Goal: Information Seeking & Learning: Learn about a topic

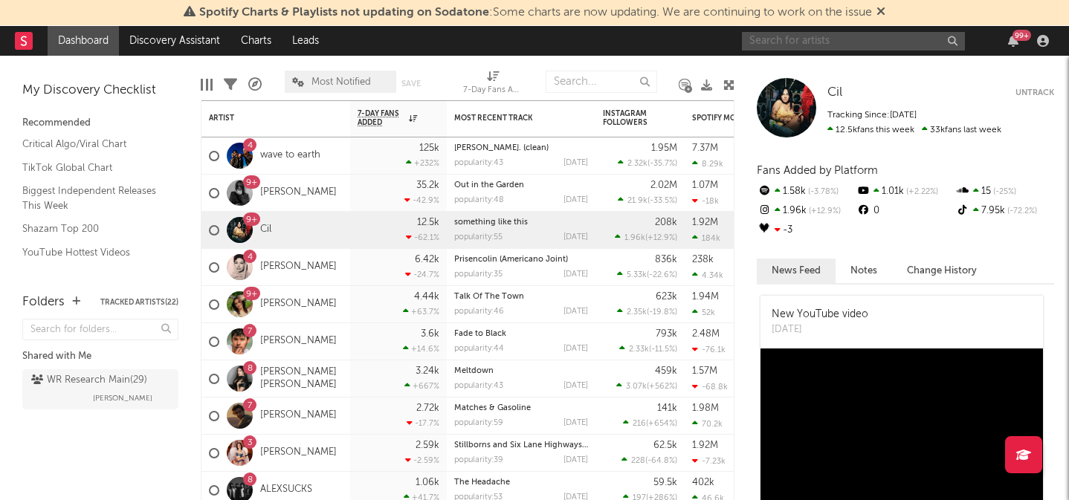
click at [789, 36] on input "text" at bounding box center [853, 41] width 223 height 19
click at [830, 32] on input "[PERSON_NAME]" at bounding box center [853, 41] width 223 height 19
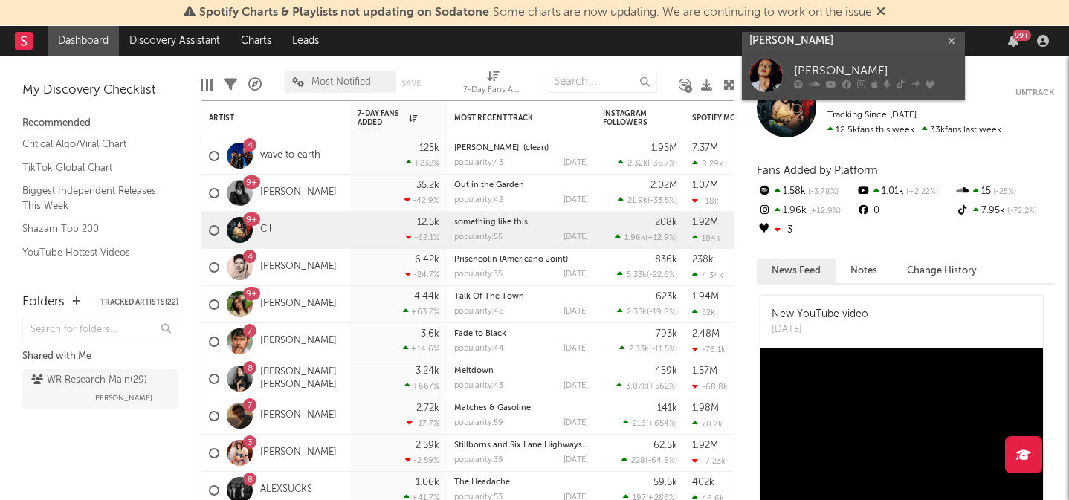
type input "[PERSON_NAME]"
click at [822, 65] on div "[PERSON_NAME]" at bounding box center [876, 71] width 164 height 18
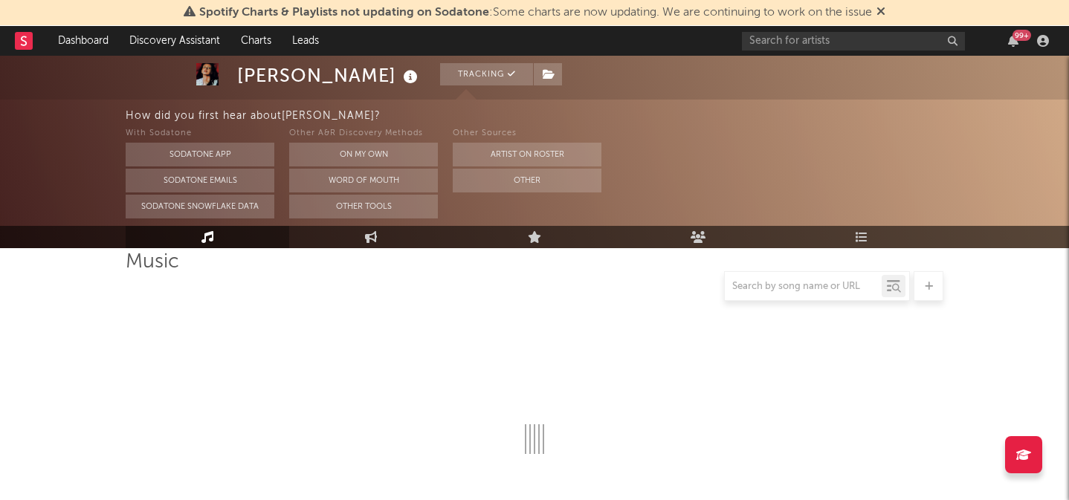
scroll to position [112, 0]
select select "6m"
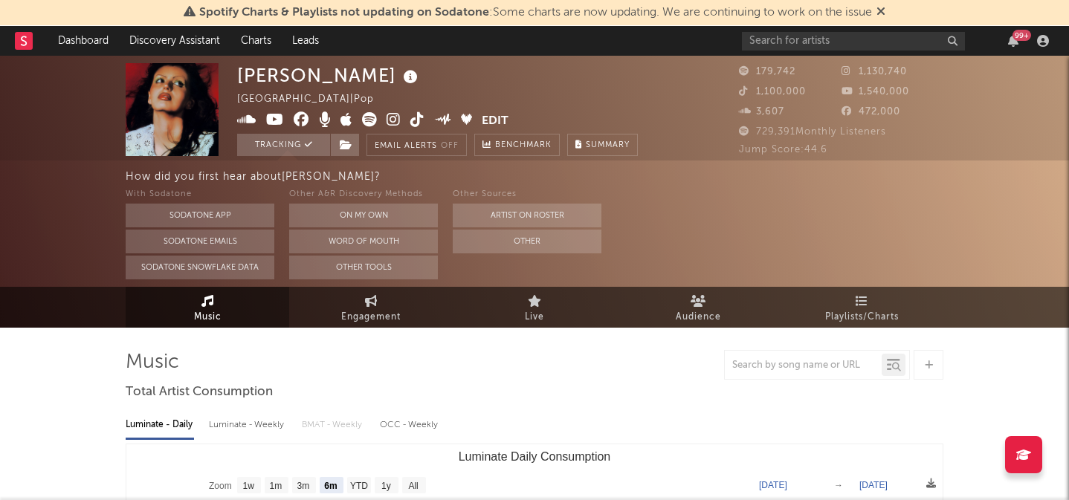
scroll to position [0, 0]
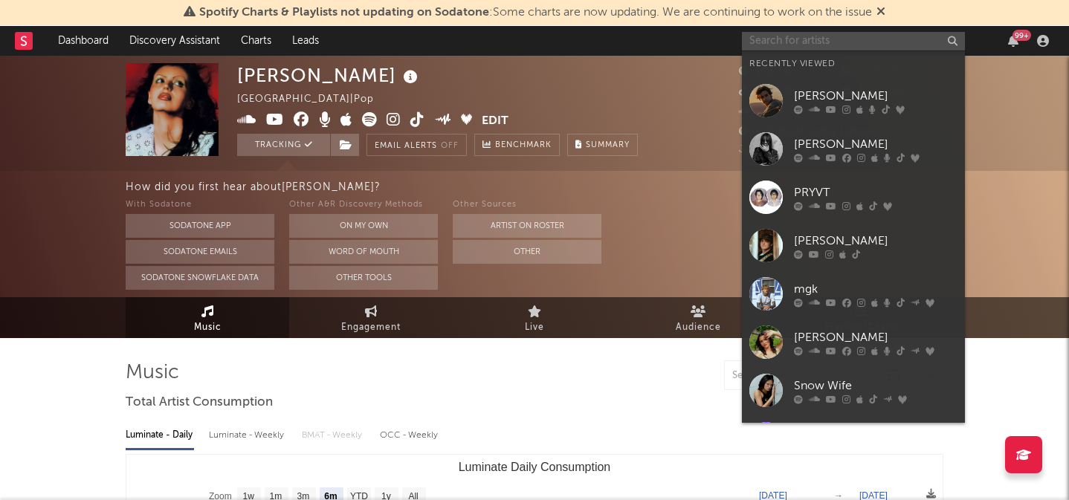
click at [795, 40] on input "text" at bounding box center [853, 41] width 223 height 19
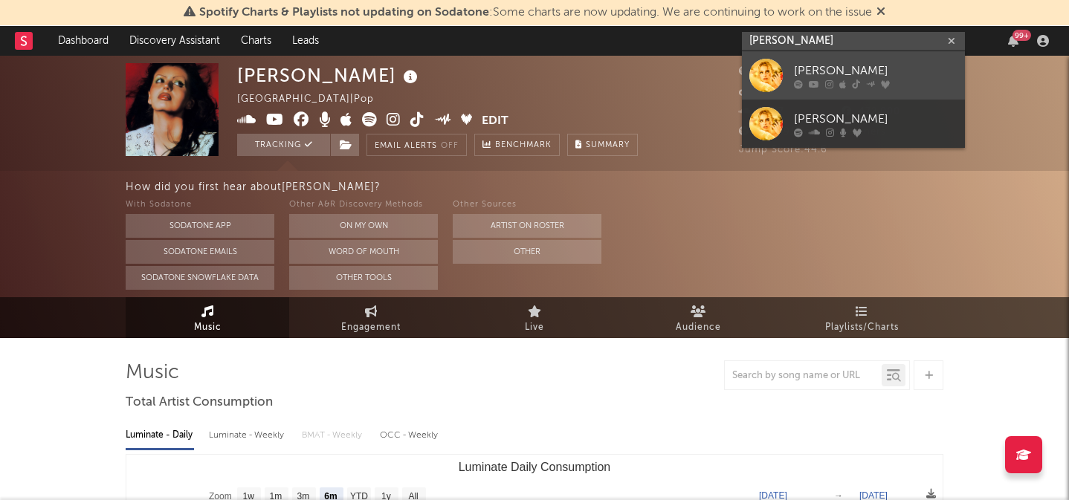
type input "[PERSON_NAME]"
click at [815, 63] on div "[PERSON_NAME]" at bounding box center [876, 71] width 164 height 18
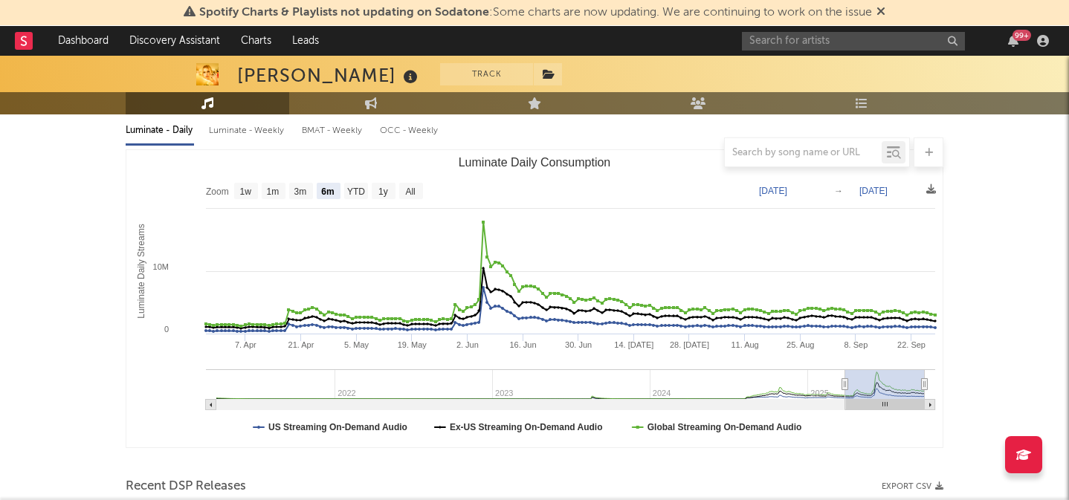
scroll to position [172, 0]
click at [383, 188] on text "1y" at bounding box center [383, 191] width 10 height 10
select select "1y"
type input "[DATE]"
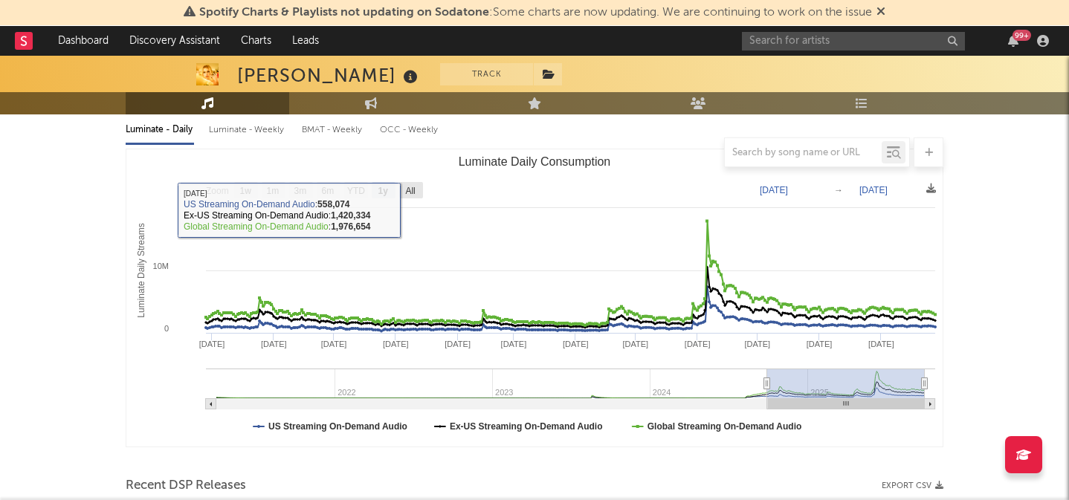
click at [416, 190] on rect "Luminate Daily Consumption" at bounding box center [411, 190] width 24 height 16
select select "All"
type input "[DATE]"
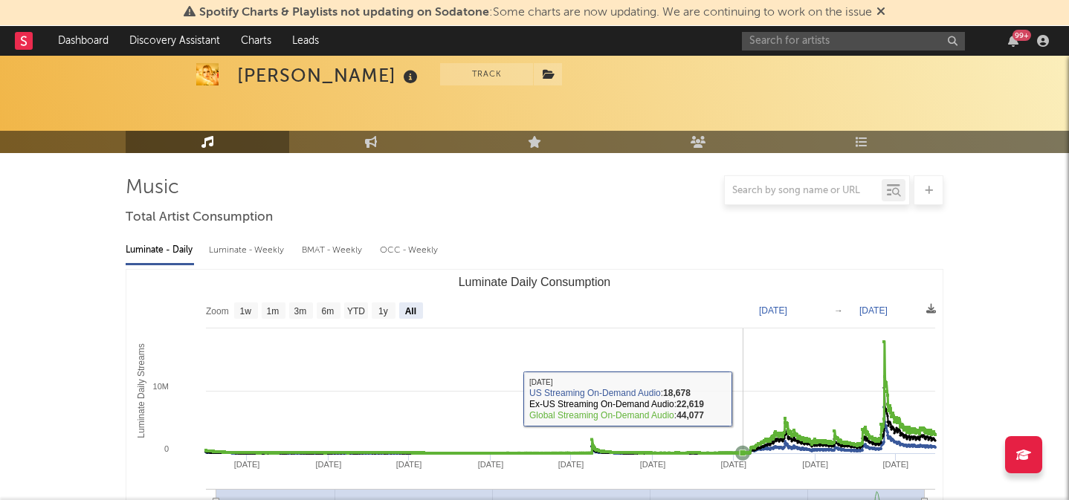
scroll to position [0, 0]
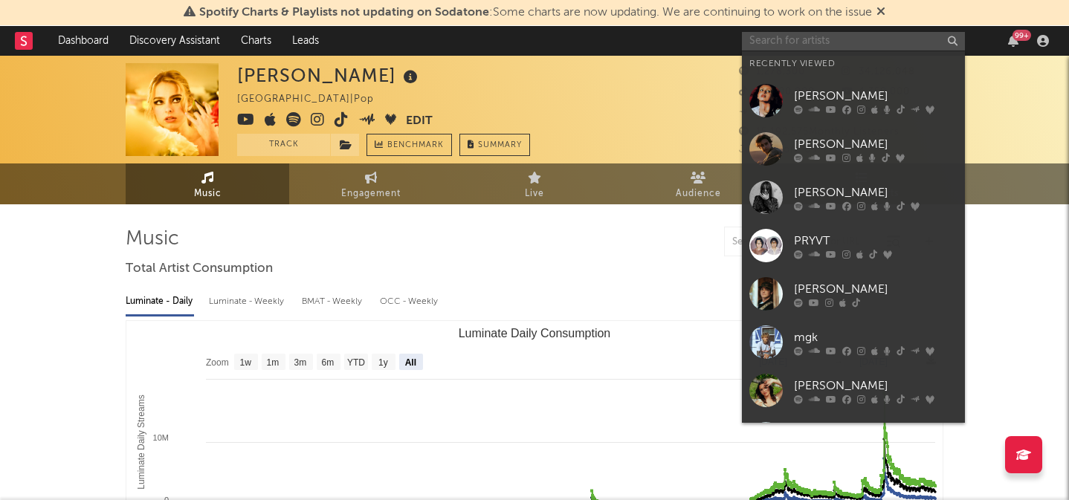
click at [792, 38] on input "text" at bounding box center [853, 41] width 223 height 19
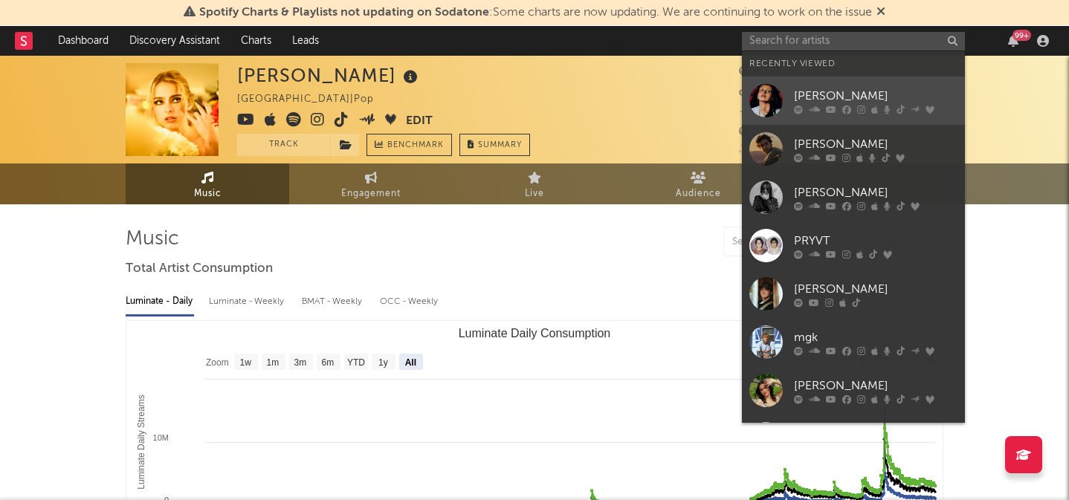
click at [787, 85] on link "[PERSON_NAME]" at bounding box center [853, 101] width 223 height 48
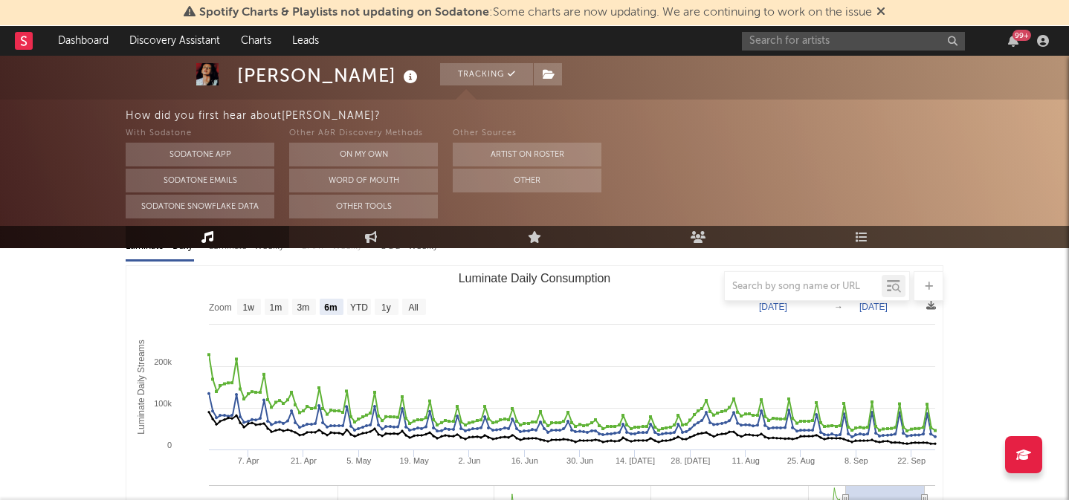
scroll to position [183, 0]
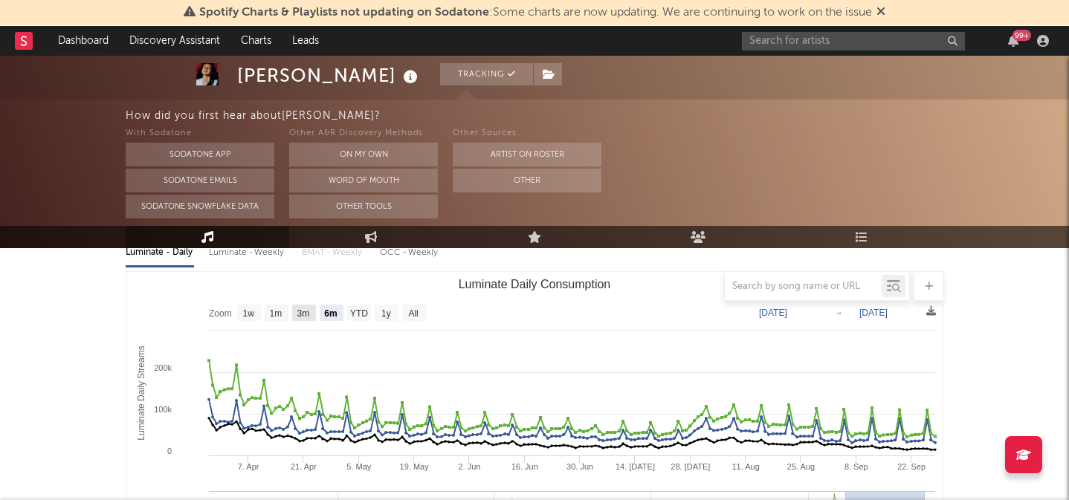
click at [301, 311] on text "3m" at bounding box center [303, 313] width 13 height 10
select select "3m"
type input "[DATE]"
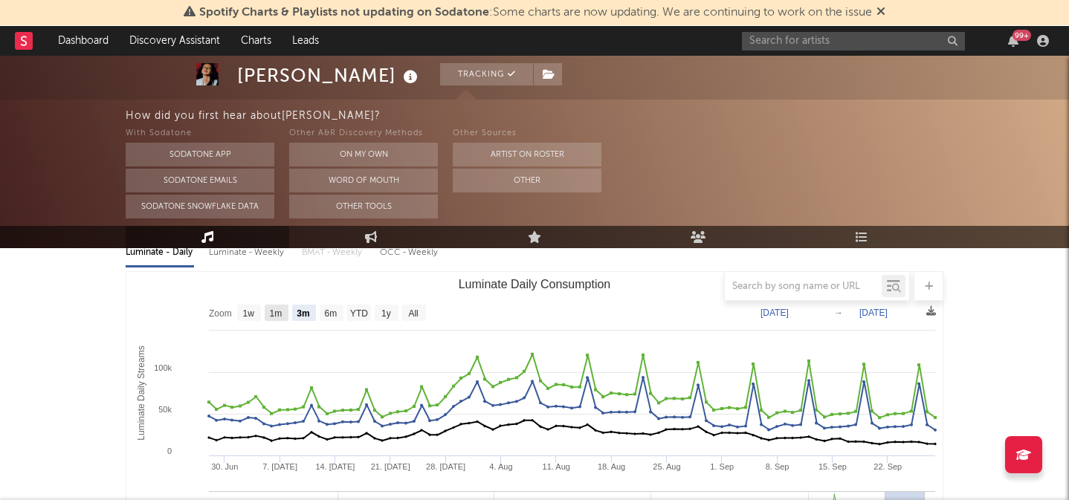
click at [280, 314] on text "1m" at bounding box center [276, 313] width 13 height 10
select select "1m"
type input "[DATE]"
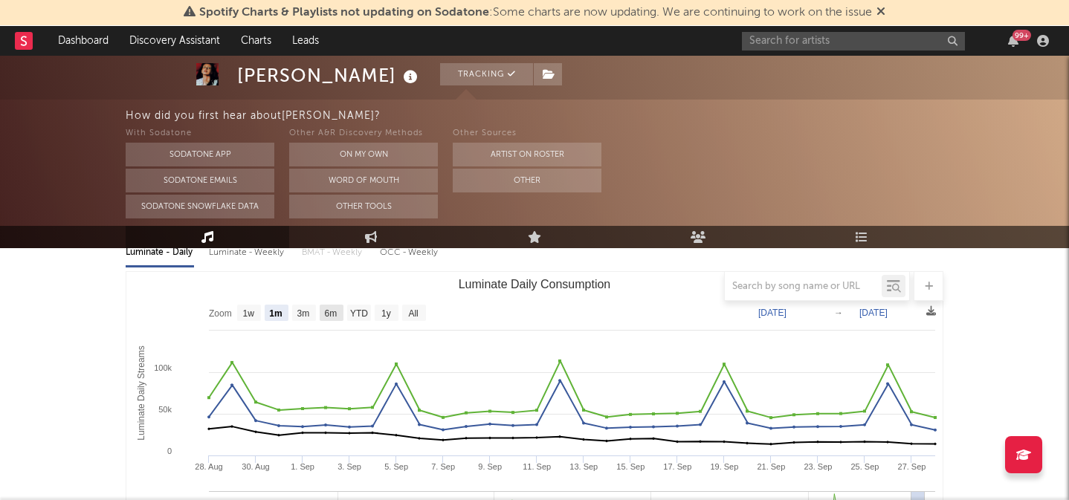
click at [334, 314] on text "6m" at bounding box center [331, 313] width 13 height 10
select select "6m"
type input "[DATE]"
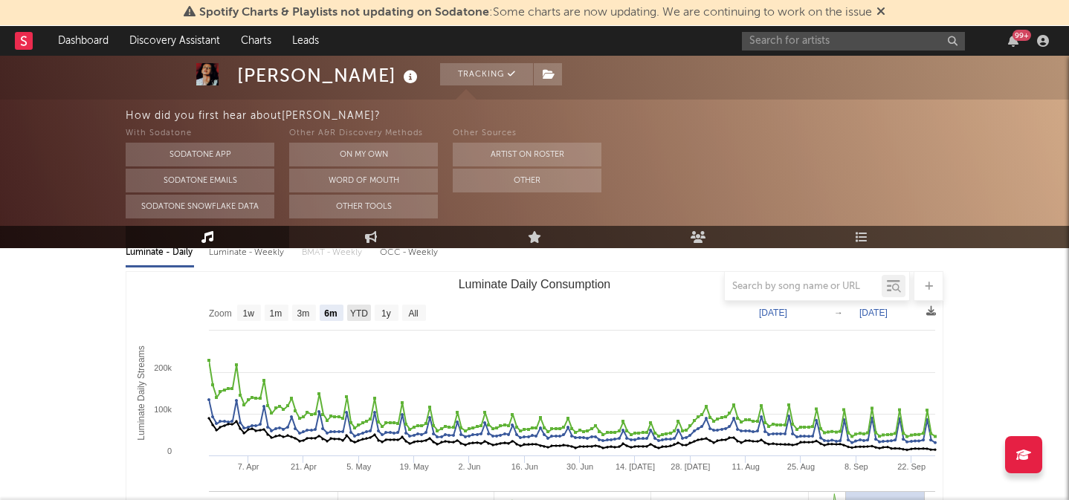
click at [360, 312] on text "YTD" at bounding box center [359, 313] width 18 height 10
select select "YTD"
type input "[DATE]"
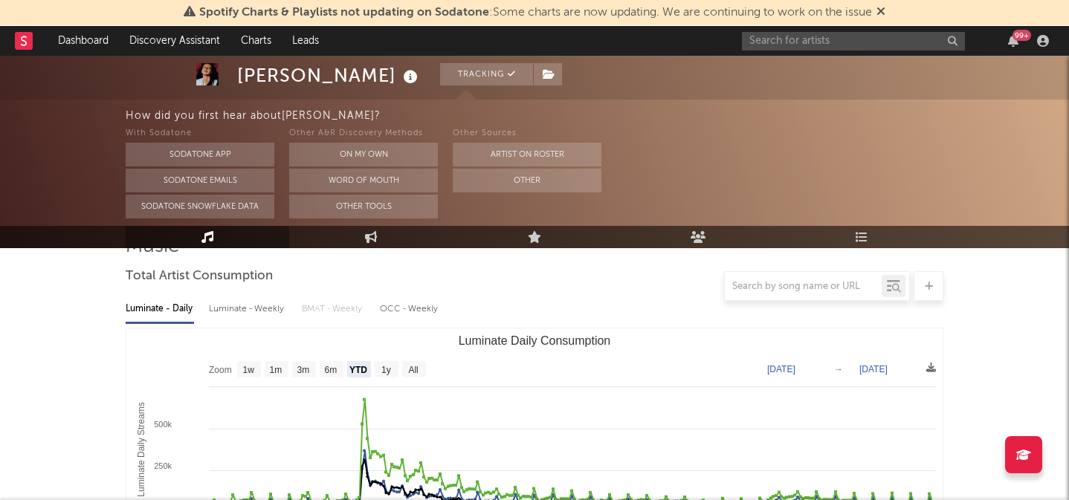
scroll to position [101, 0]
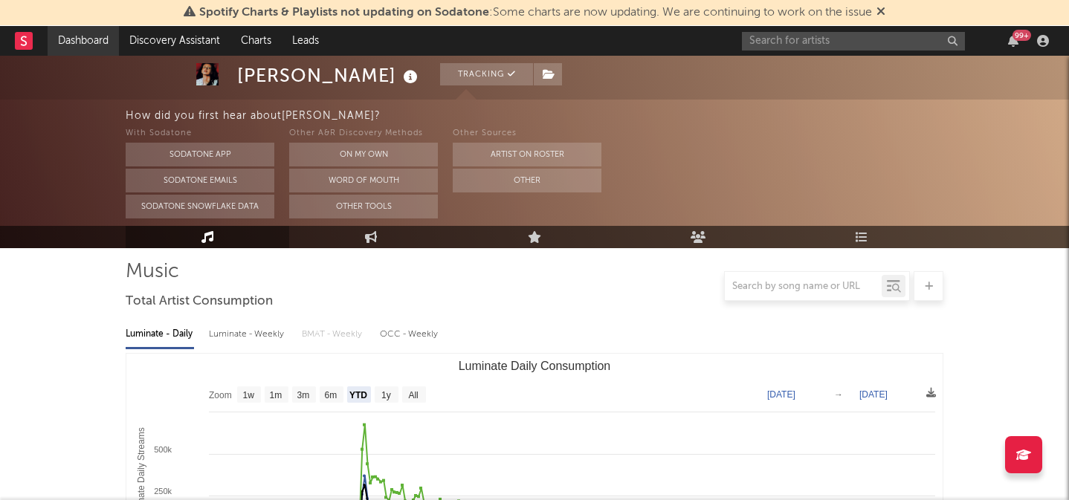
click at [94, 45] on link "Dashboard" at bounding box center [83, 41] width 71 height 30
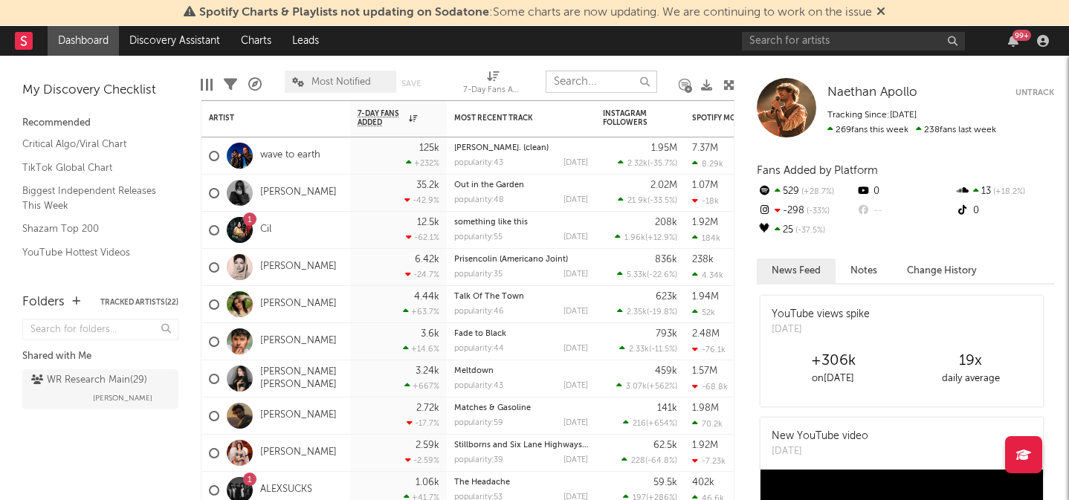
click at [589, 83] on input "text" at bounding box center [602, 82] width 112 height 22
click at [807, 39] on input "text" at bounding box center [853, 41] width 223 height 19
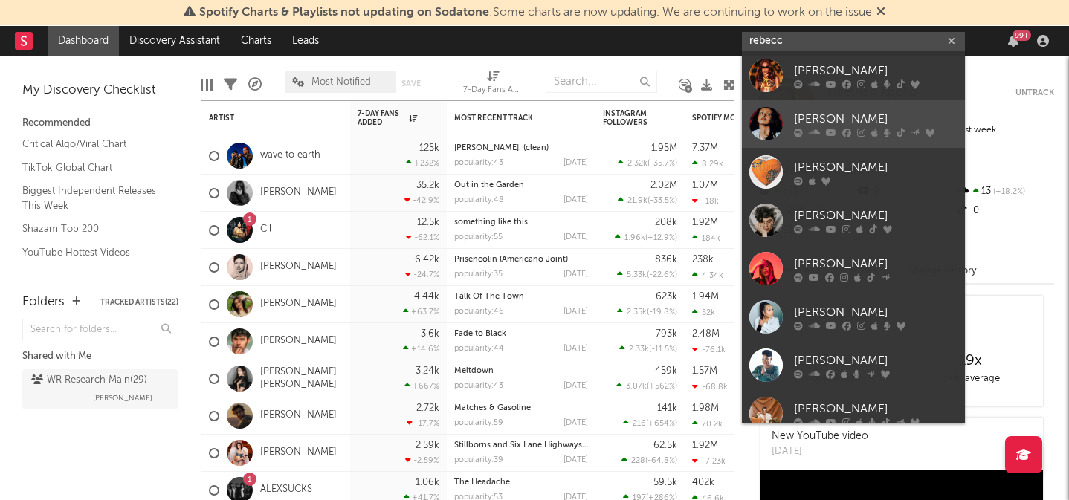
type input "rebecc"
click at [833, 111] on div "[PERSON_NAME]" at bounding box center [876, 119] width 164 height 18
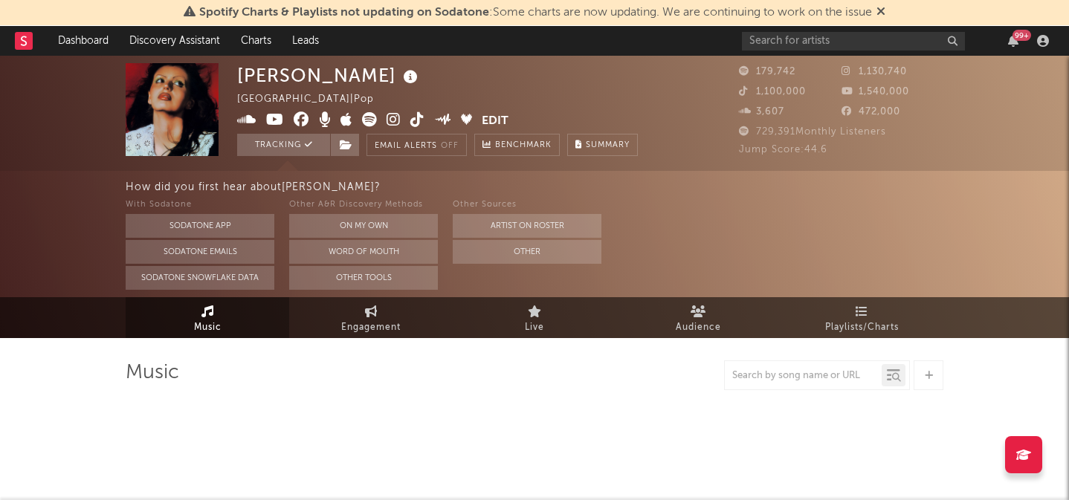
select select "6m"
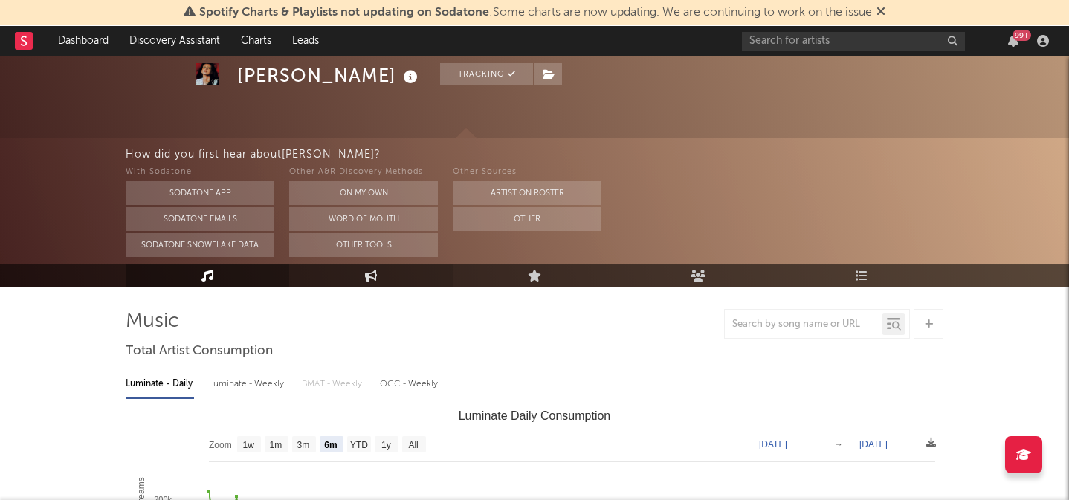
scroll to position [20, 0]
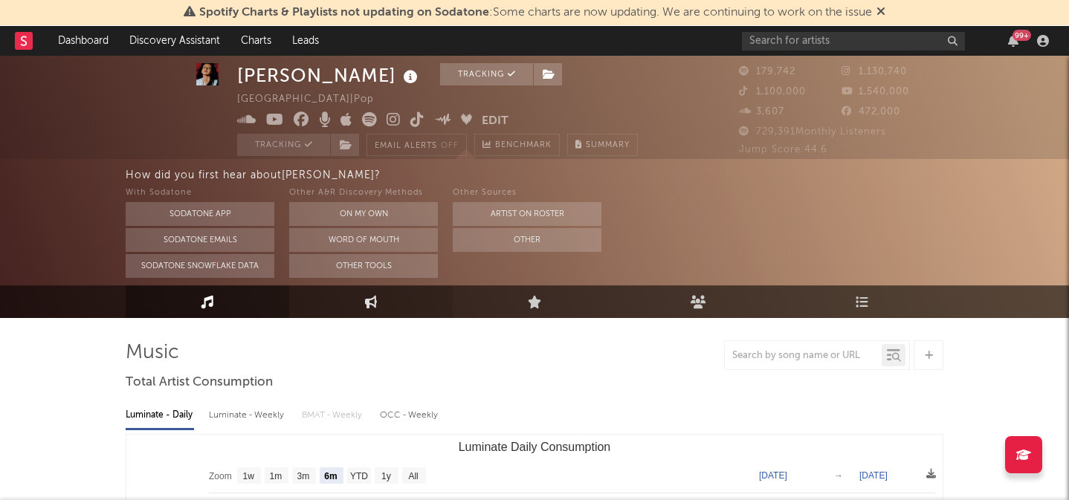
click at [369, 303] on icon at bounding box center [371, 301] width 13 height 13
select select "1w"
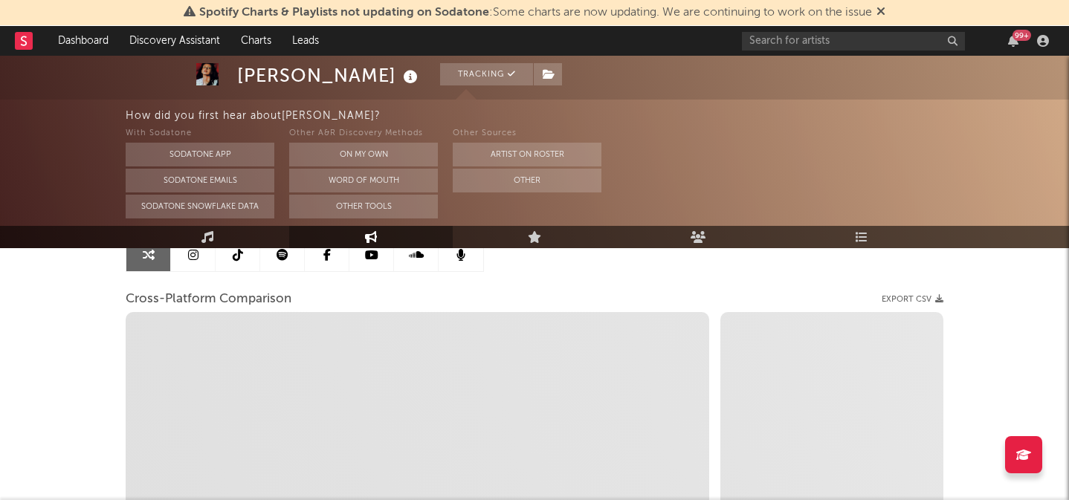
scroll to position [197, 0]
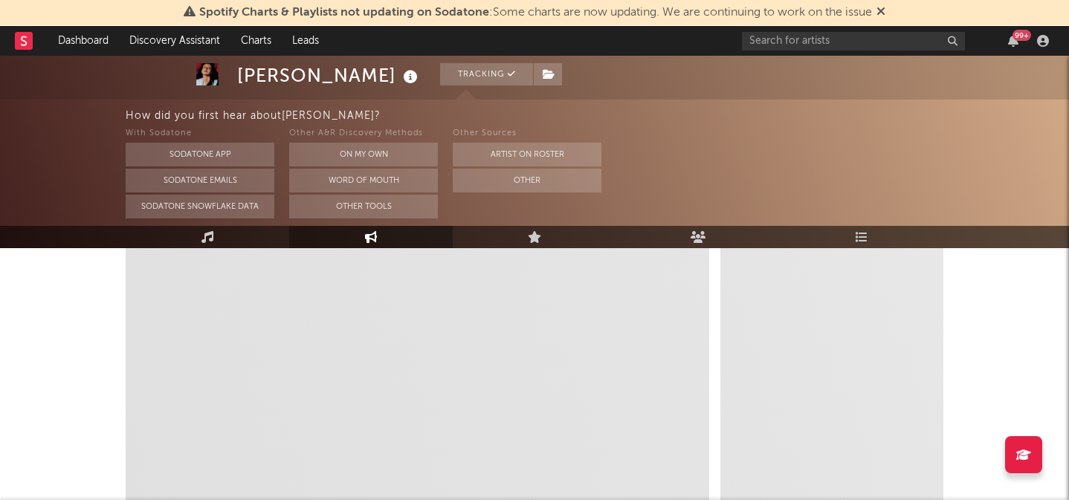
select select "1m"
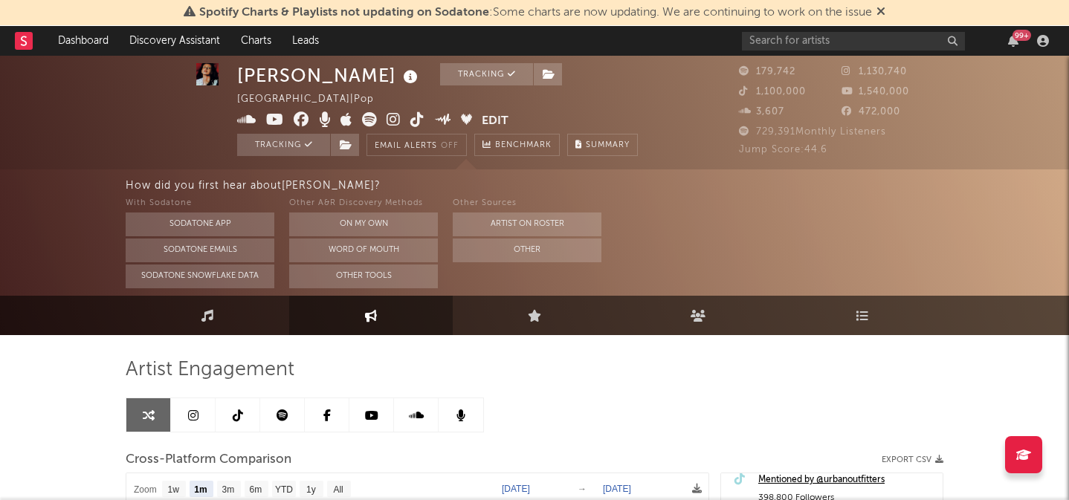
scroll to position [0, 0]
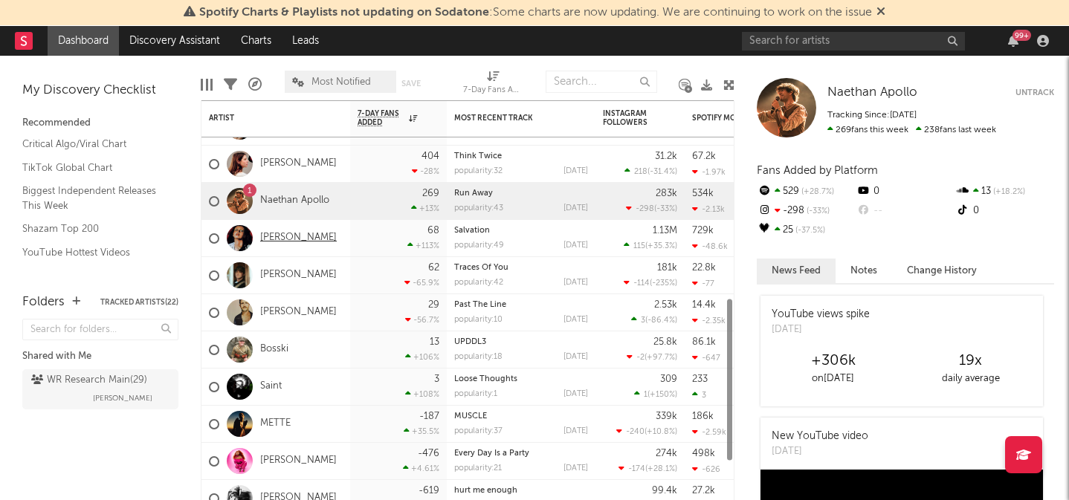
click at [294, 232] on link "[PERSON_NAME]" at bounding box center [298, 238] width 77 height 13
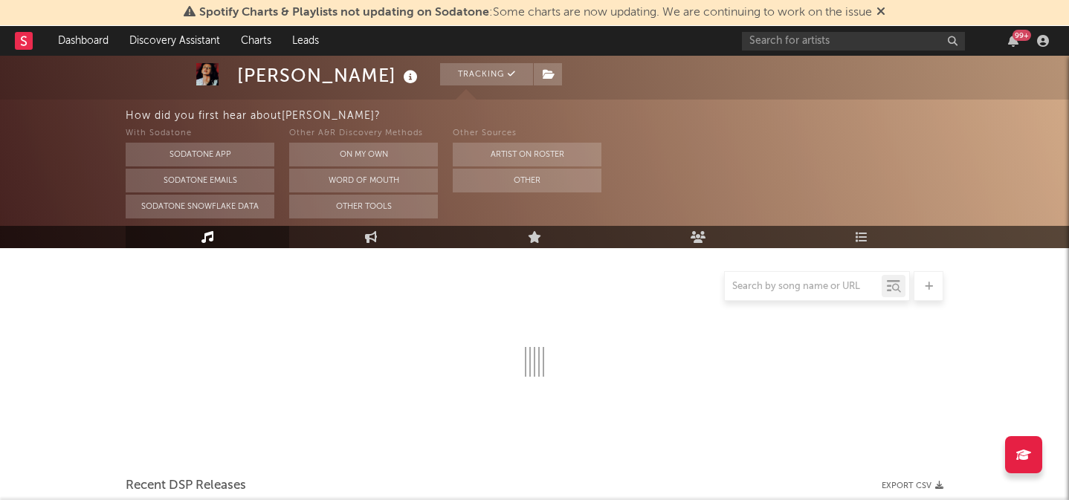
select select "6m"
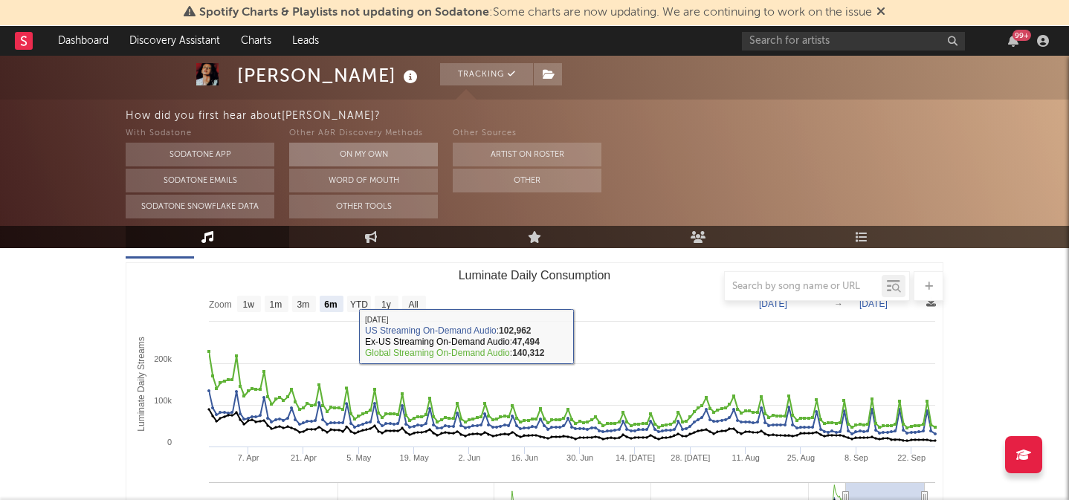
scroll to position [236, 0]
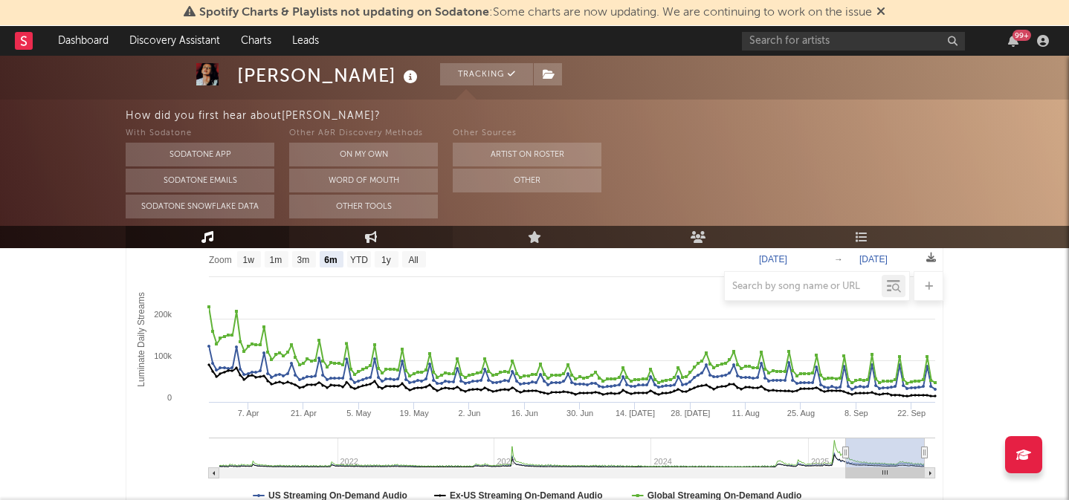
click at [375, 236] on icon at bounding box center [371, 237] width 13 height 12
select select "1w"
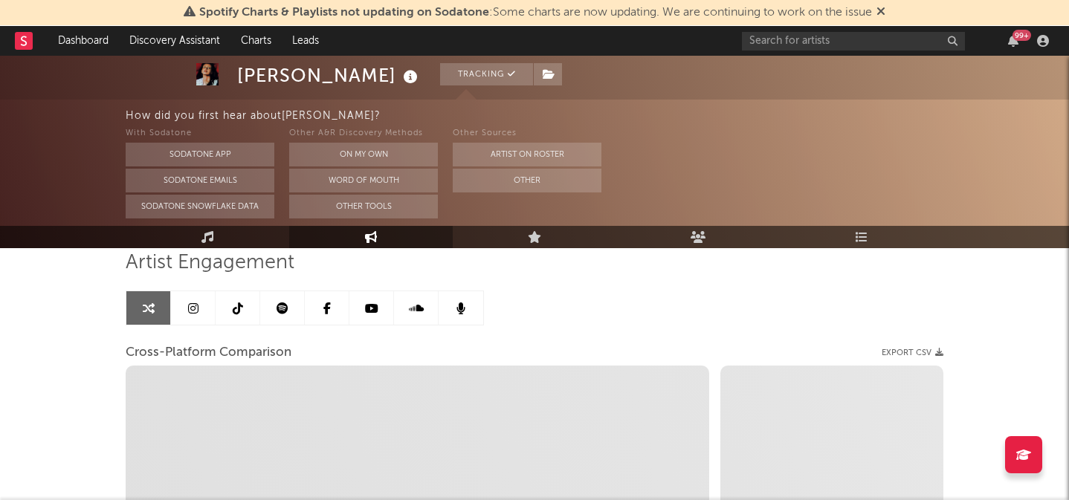
select select "1m"
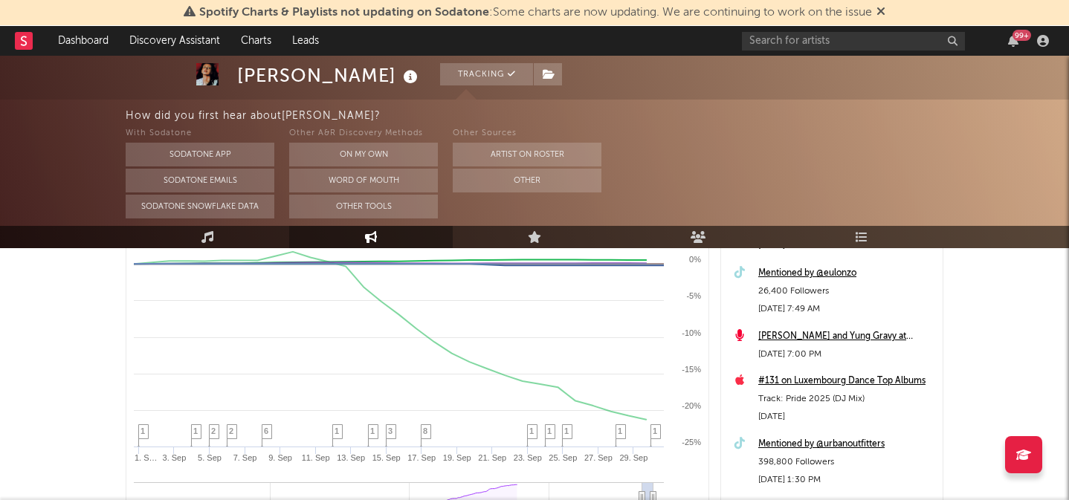
scroll to position [264, 0]
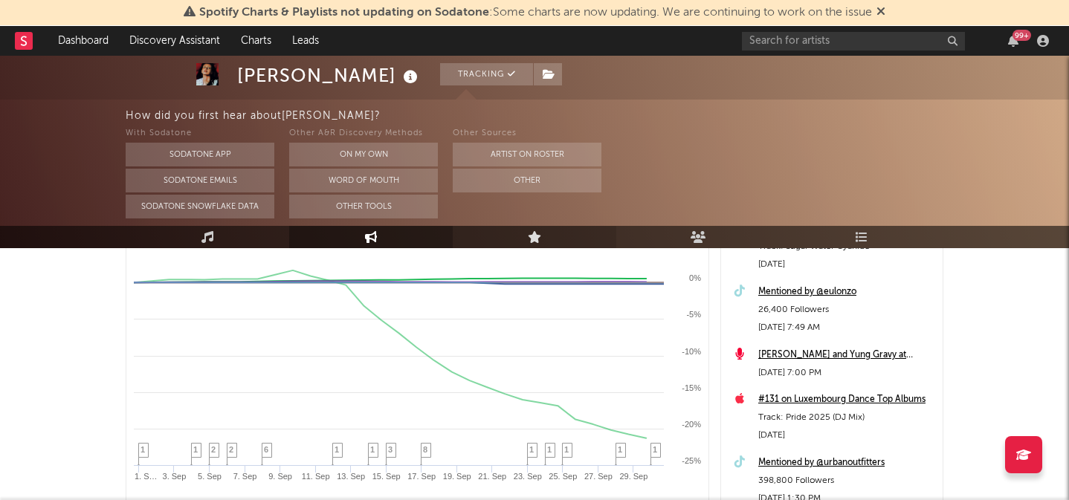
click at [537, 236] on icon at bounding box center [535, 237] width 14 height 12
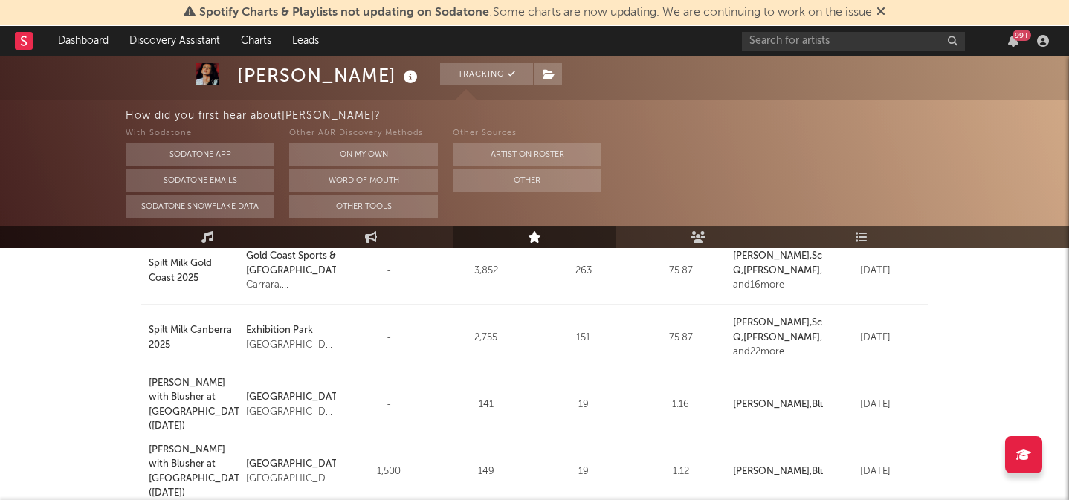
scroll to position [248, 0]
click at [698, 238] on icon at bounding box center [699, 237] width 16 height 12
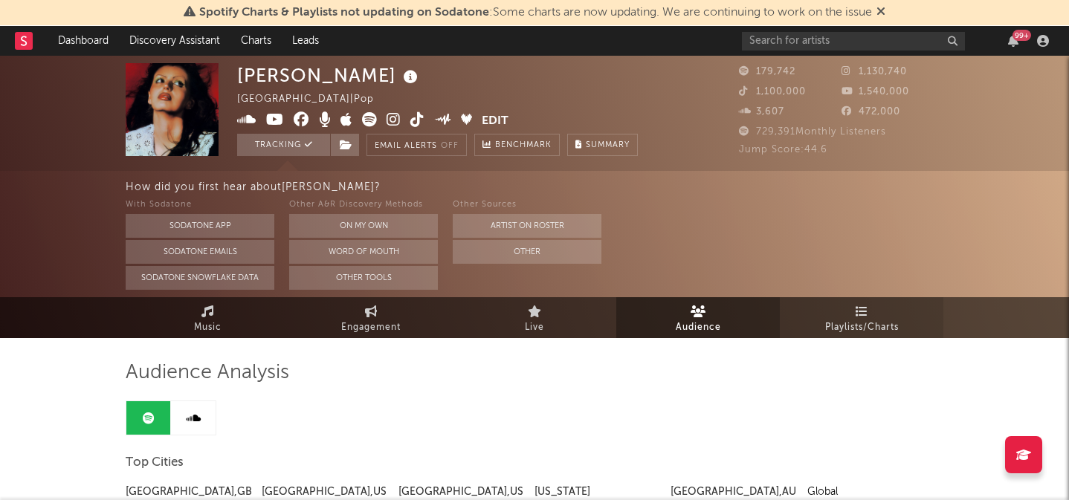
click at [864, 326] on span "Playlists/Charts" at bounding box center [862, 328] width 74 height 18
